Goal: Task Accomplishment & Management: Manage account settings

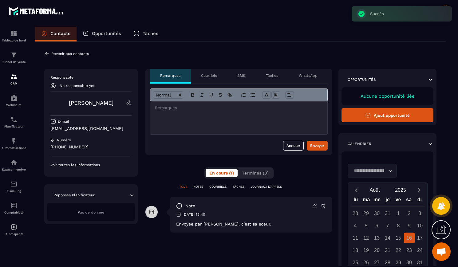
scroll to position [5372, 0]
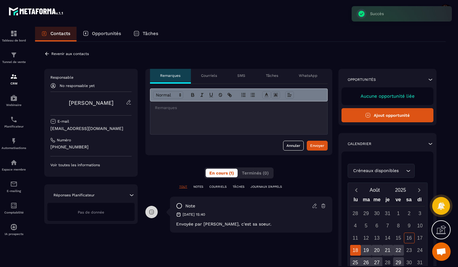
click at [69, 53] on p "Revenir aux contacts" at bounding box center [69, 54] width 37 height 4
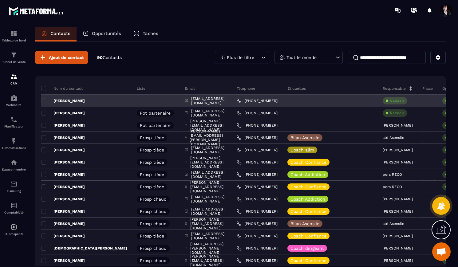
click at [403, 101] on p "À associe" at bounding box center [396, 101] width 14 height 4
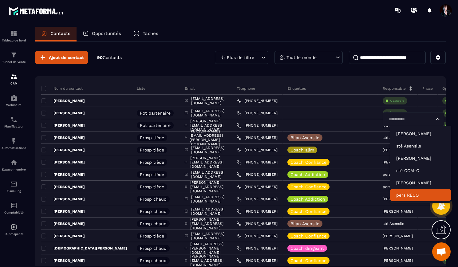
click at [408, 195] on p "pers RECO" at bounding box center [420, 195] width 49 height 6
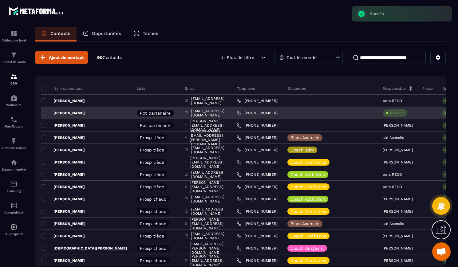
click at [400, 114] on p "À associe" at bounding box center [396, 113] width 14 height 4
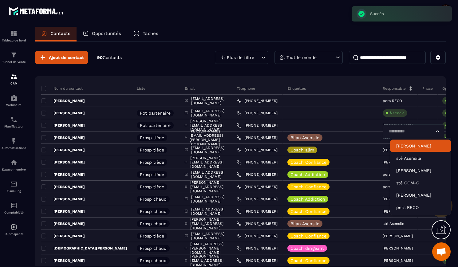
click at [403, 144] on p "[PERSON_NAME]" at bounding box center [420, 146] width 49 height 6
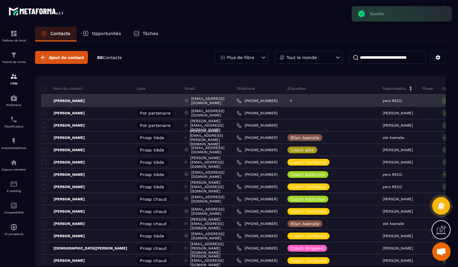
click at [293, 101] on icon at bounding box center [291, 101] width 4 height 4
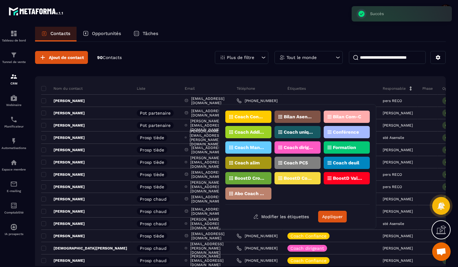
click at [274, 119] on div "Coach Confiance" at bounding box center [297, 117] width 46 height 12
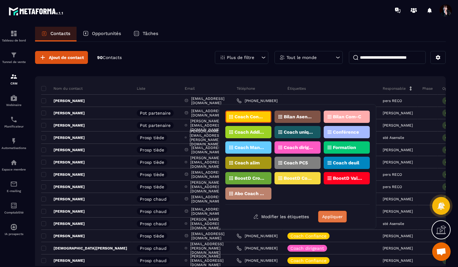
click at [330, 215] on button "Appliquer" at bounding box center [332, 217] width 29 height 12
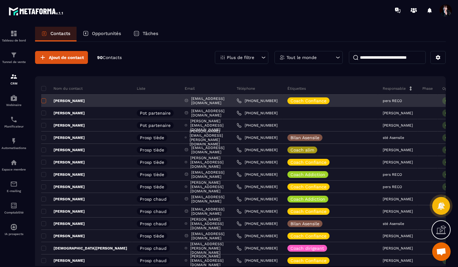
click at [44, 101] on span at bounding box center [43, 100] width 5 height 5
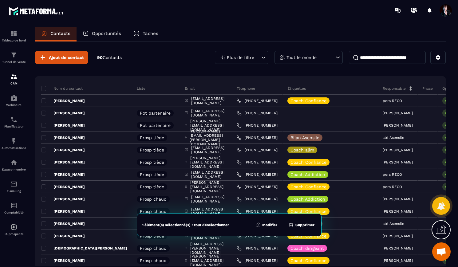
click at [269, 224] on button "Modifier" at bounding box center [266, 225] width 26 height 6
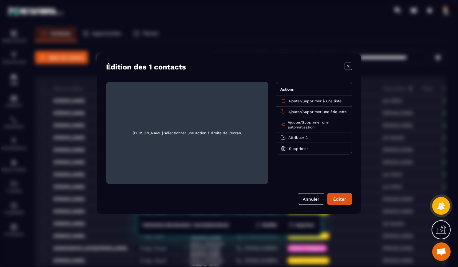
click at [297, 101] on span "Ajouter" at bounding box center [294, 101] width 13 height 4
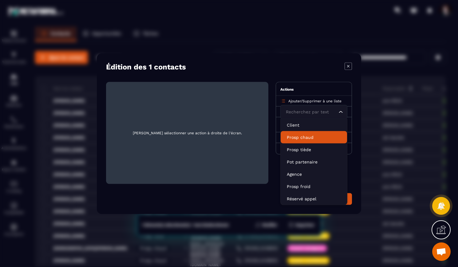
click at [296, 136] on p "Prosp chaud" at bounding box center [314, 137] width 54 height 6
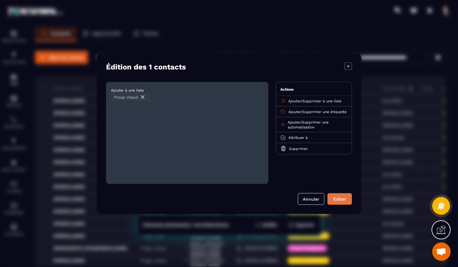
click at [336, 199] on div "Éditer" at bounding box center [339, 199] width 17 height 6
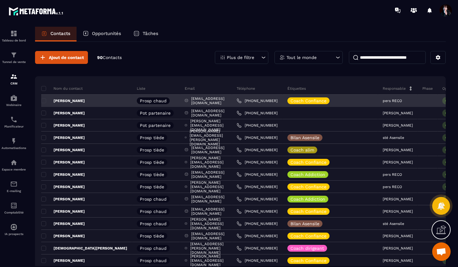
click at [75, 99] on p "[PERSON_NAME]" at bounding box center [63, 100] width 44 height 5
